Goal: Information Seeking & Learning: Find specific fact

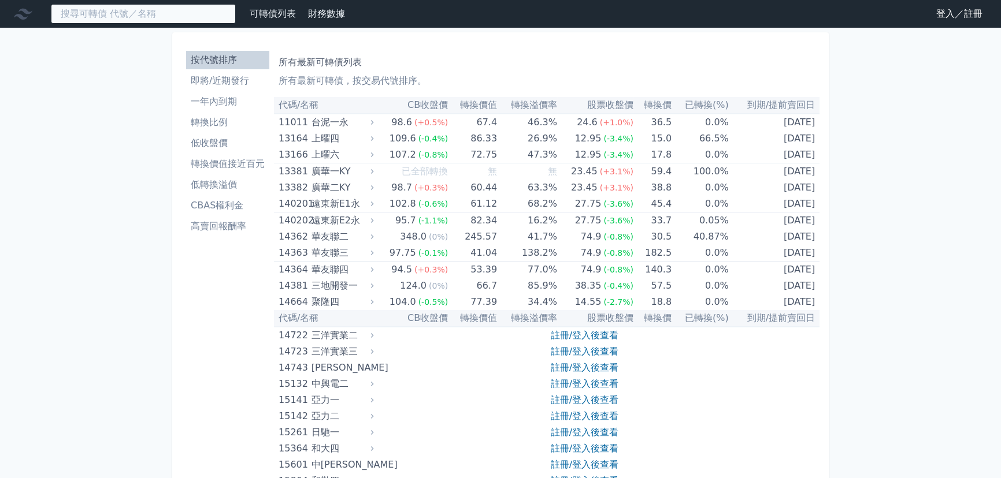
click at [173, 9] on input at bounding box center [143, 14] width 185 height 20
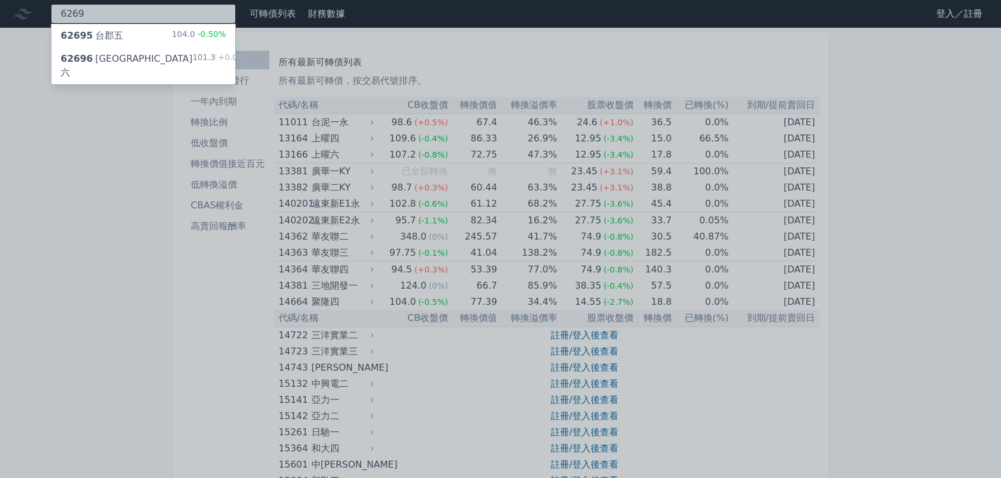
type input "6269"
click at [172, 36] on div "62695 台郡五 104.0 -0.50%" at bounding box center [143, 35] width 184 height 23
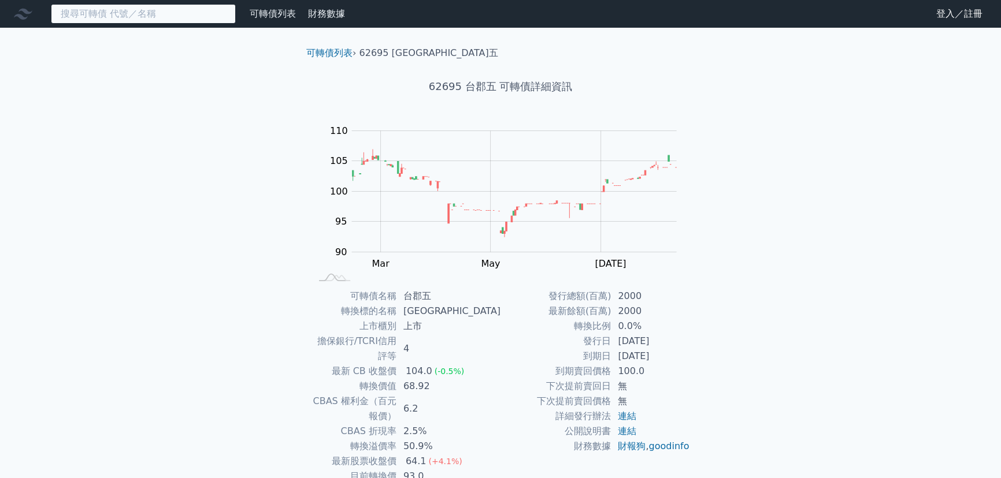
click at [151, 16] on input at bounding box center [143, 14] width 185 height 20
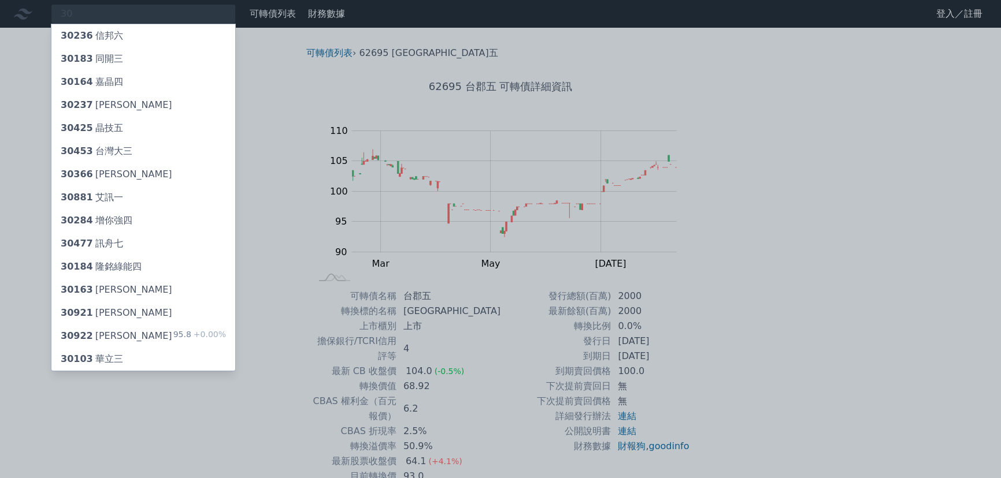
click at [131, 24] on div "30236 信[PERSON_NAME] 30183 同開三 30164 嘉晶四 30237 信邦七 30425 晶技五 30453 [GEOGRAPHIC_…" at bounding box center [143, 198] width 185 height 348
click at [127, 13] on div at bounding box center [500, 239] width 1001 height 478
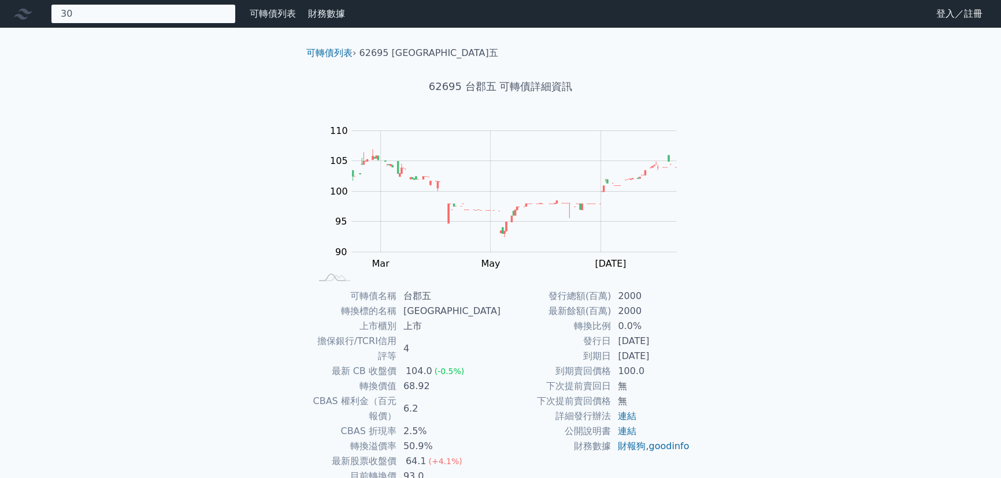
click at [127, 13] on div "30 30236 信邦六 30183 同開三 30164 嘉晶四 30237 信邦七 30425 晶技五 30453 [GEOGRAPHIC_DATA] 30…" at bounding box center [143, 14] width 185 height 20
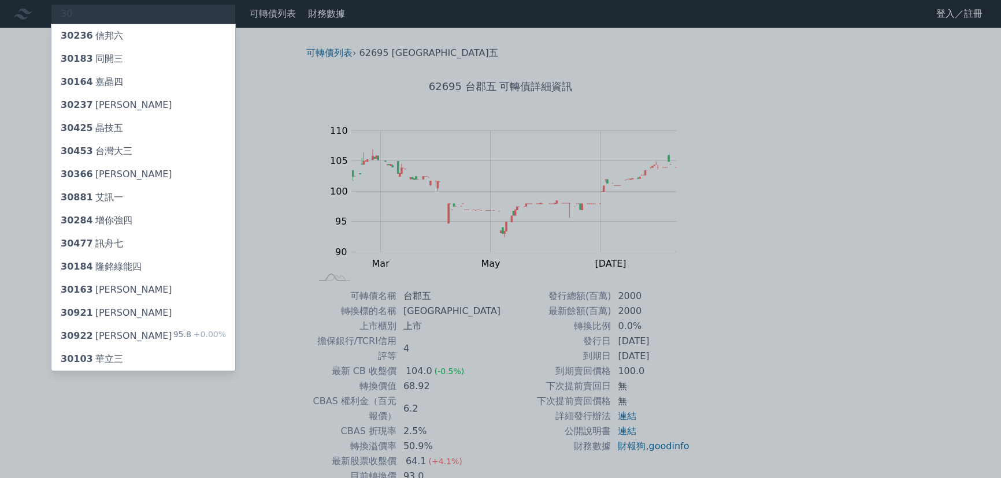
click at [127, 13] on div at bounding box center [500, 239] width 1001 height 478
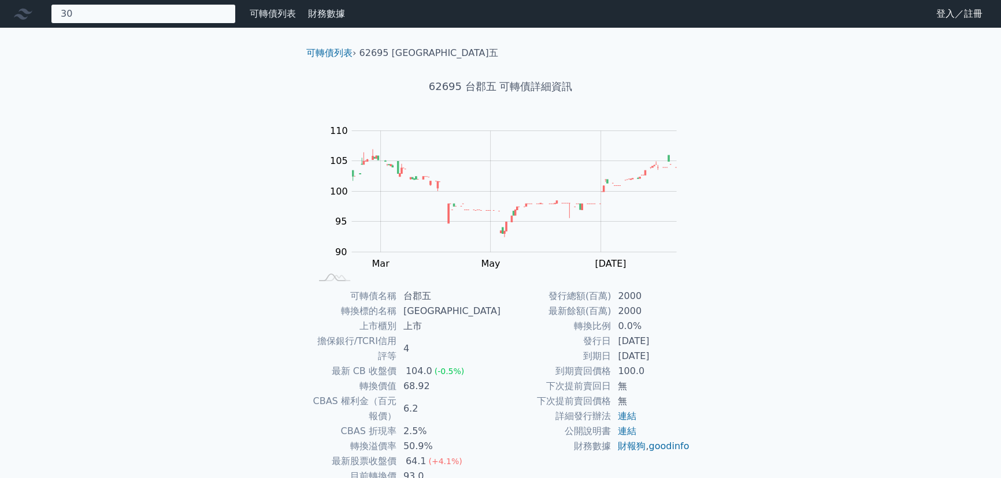
click at [127, 13] on div "30 30236 信邦六 30183 同開三 30164 嘉晶四 30237 信邦七 30425 晶技五 30453 [GEOGRAPHIC_DATA] 30…" at bounding box center [143, 14] width 185 height 20
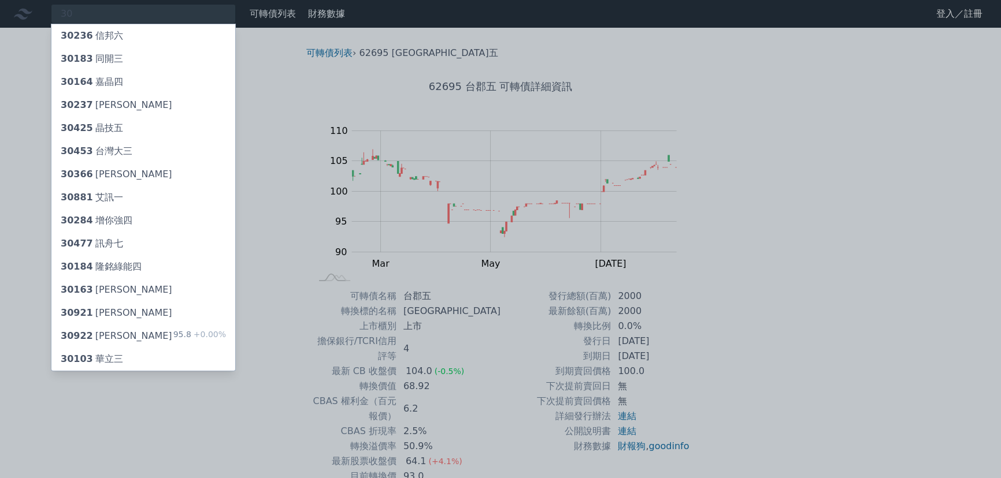
click at [127, 13] on div at bounding box center [500, 239] width 1001 height 478
click at [127, 13] on div "30 30236 信邦六 30183 同開三 30164 嘉晶四 30237 信邦七 30425 晶技五 30453 [GEOGRAPHIC_DATA] 30…" at bounding box center [143, 14] width 185 height 20
click at [127, 13] on div at bounding box center [500, 239] width 1001 height 478
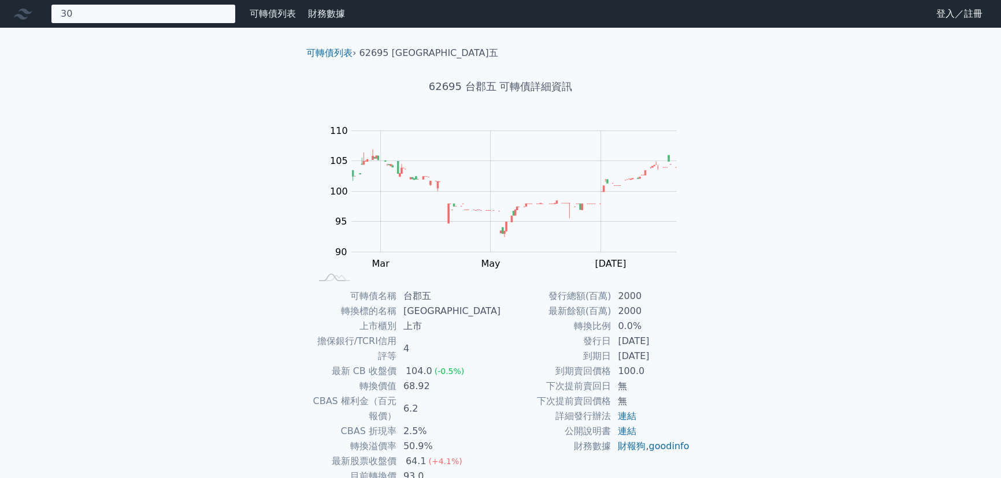
click at [127, 13] on div "30 30236 信邦六 30183 同開三 30164 嘉晶四 30237 信邦七 30425 晶技五 30453 [GEOGRAPHIC_DATA] 30…" at bounding box center [143, 14] width 185 height 20
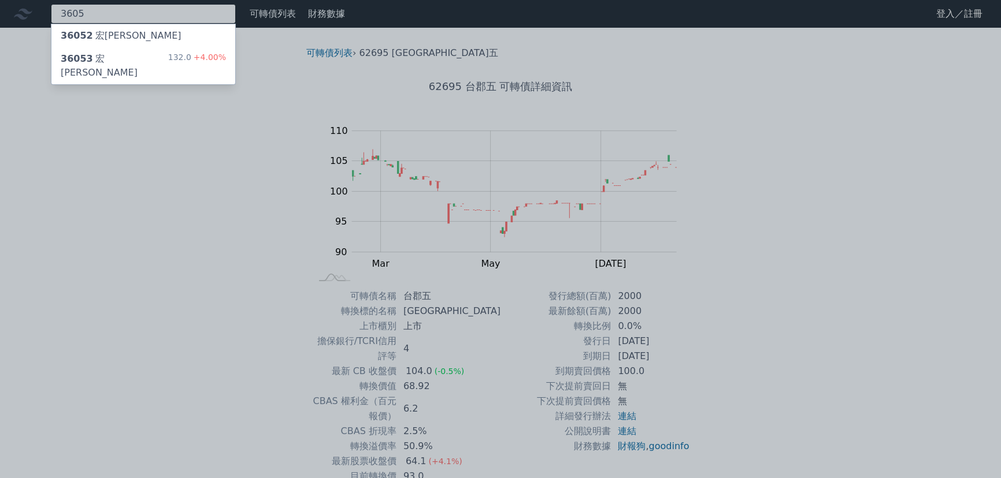
type input "3605"
click at [126, 58] on div "36053 宏致三 132.0 +4.00%" at bounding box center [143, 65] width 184 height 37
